Goal: Check status

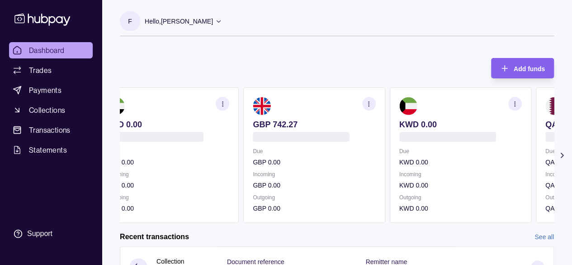
click at [291, 122] on p "GBP 742.27" at bounding box center [314, 124] width 123 height 10
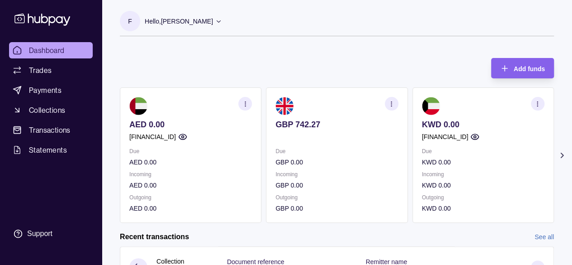
click at [320, 124] on p "GBP 742.27" at bounding box center [336, 124] width 123 height 10
click at [313, 123] on p "GBP 742.27" at bounding box center [336, 124] width 123 height 10
click at [322, 128] on p "GBP 742.27" at bounding box center [336, 124] width 123 height 10
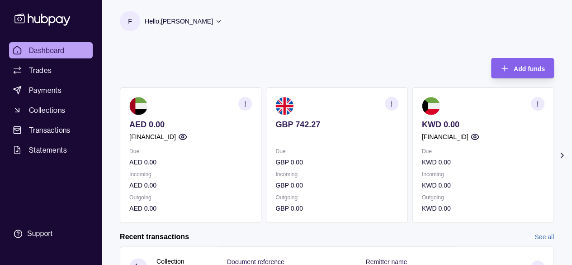
click at [566, 145] on section "Add funds AED 0.00 [FINANCIAL_ID] Due AED 0.00 Incoming AED 0.00 Outgoing AED 0…" at bounding box center [337, 259] width 470 height 421
click at [563, 149] on section "Add funds AED 0.00 [FINANCIAL_ID] Due AED 0.00 Incoming AED 0.00 Outgoing AED 0…" at bounding box center [337, 259] width 470 height 421
